Goal: Find specific page/section: Find specific page/section

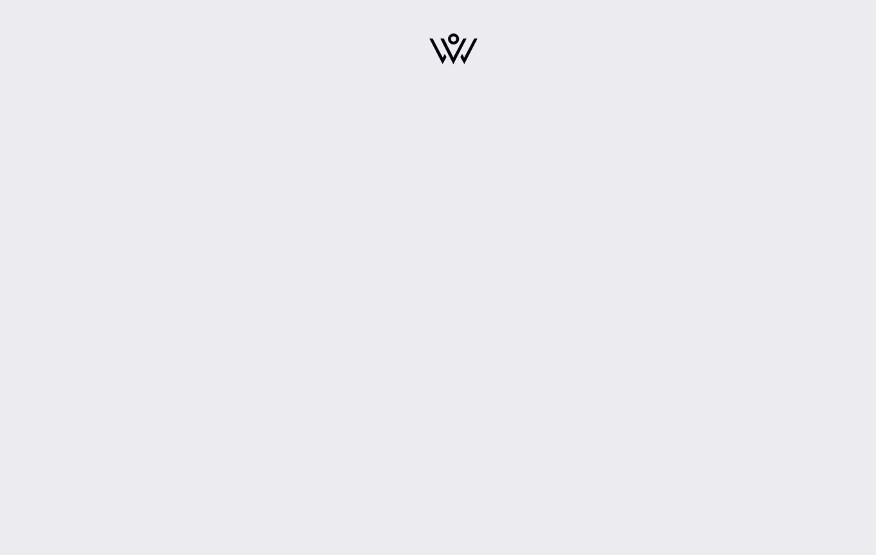
click at [615, 149] on div at bounding box center [453, 277] width 845 height 555
